Goal: Task Accomplishment & Management: Manage account settings

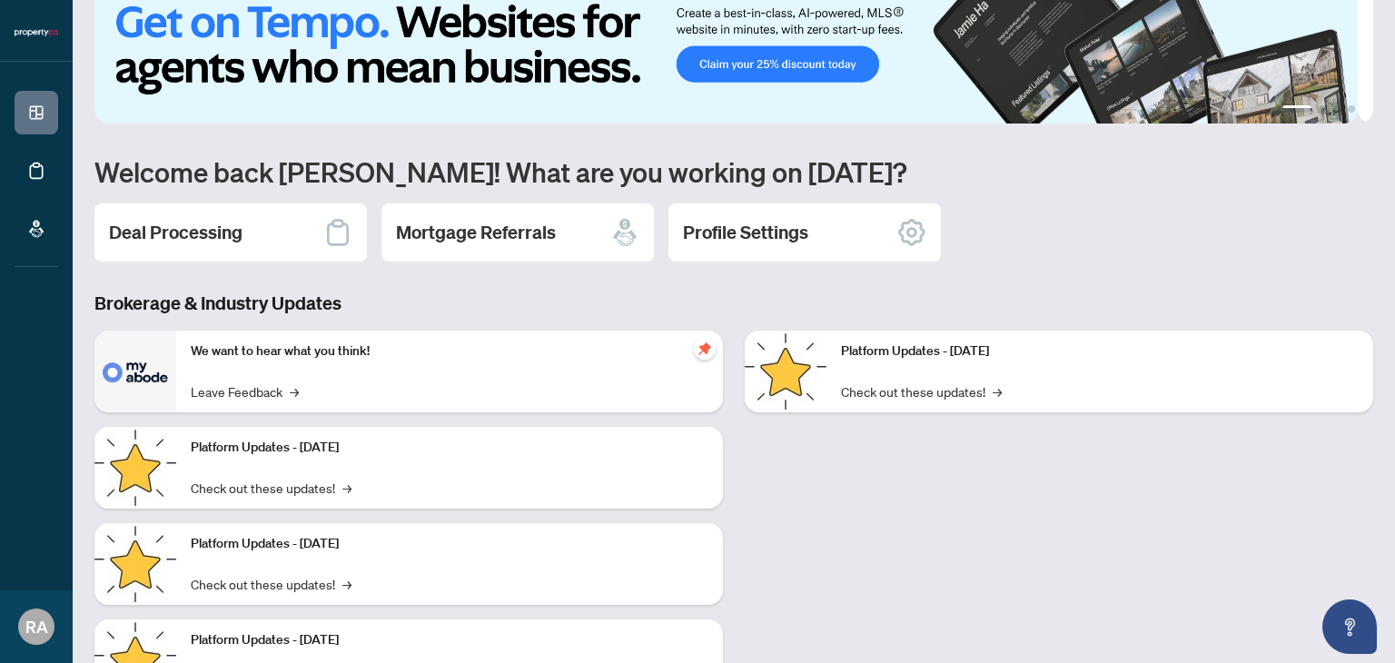
scroll to position [122, 0]
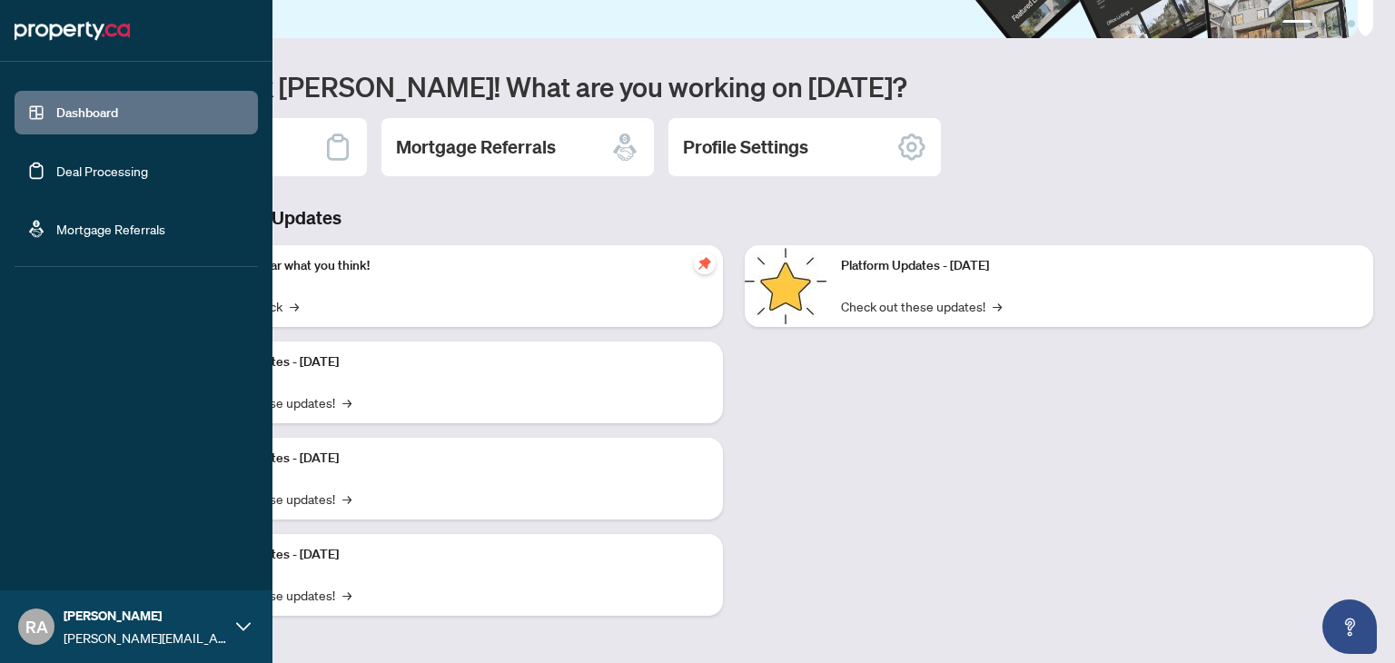
click at [106, 176] on link "Deal Processing" at bounding box center [102, 171] width 92 height 16
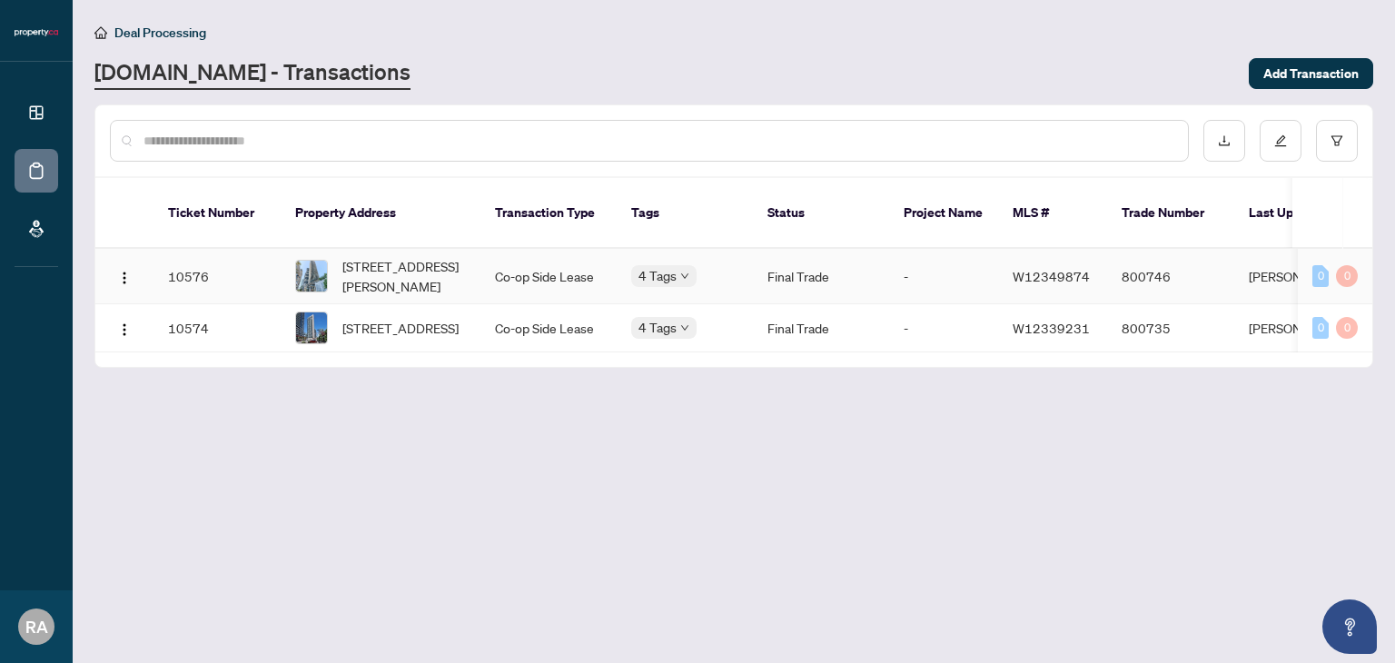
click at [514, 262] on td "Co-op Side Lease" at bounding box center [548, 276] width 136 height 55
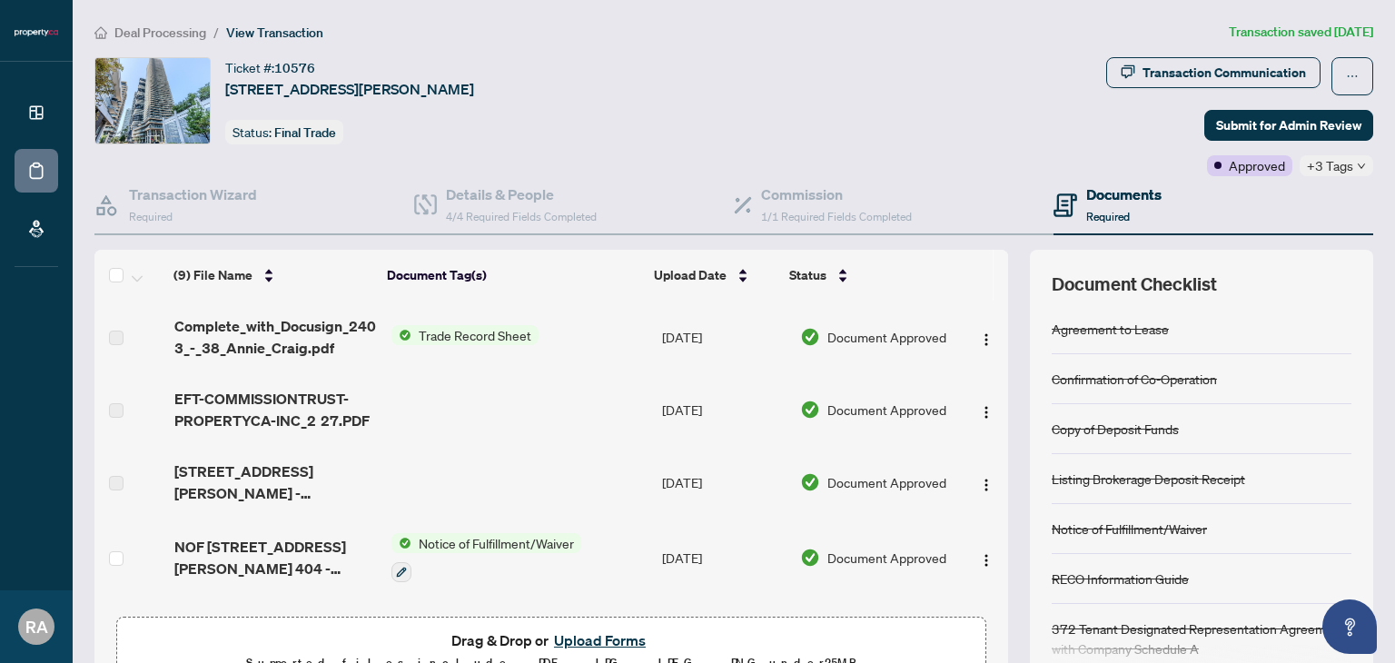
click at [262, 30] on span "View Transaction" at bounding box center [274, 33] width 97 height 16
click at [1224, 81] on div "Transaction Communication" at bounding box center [1224, 72] width 163 height 29
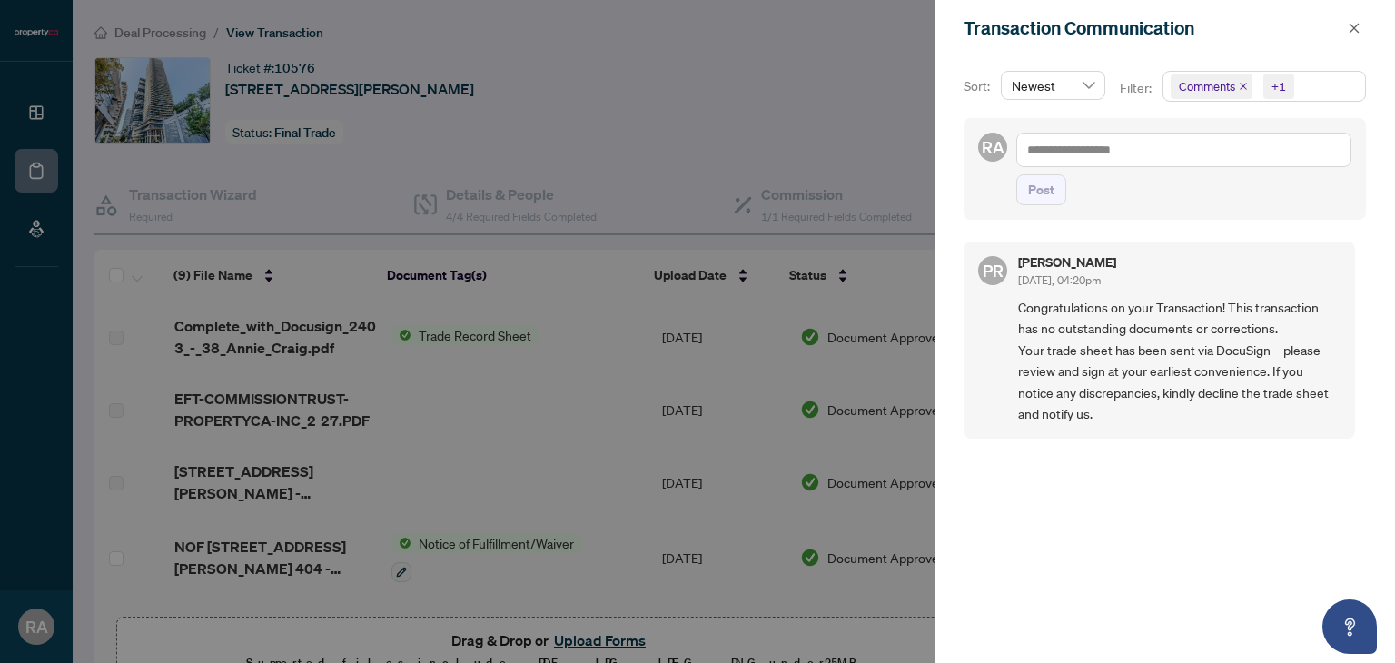
click at [728, 114] on div at bounding box center [697, 331] width 1395 height 663
click at [514, 96] on div at bounding box center [697, 331] width 1395 height 663
